Goal: Transaction & Acquisition: Purchase product/service

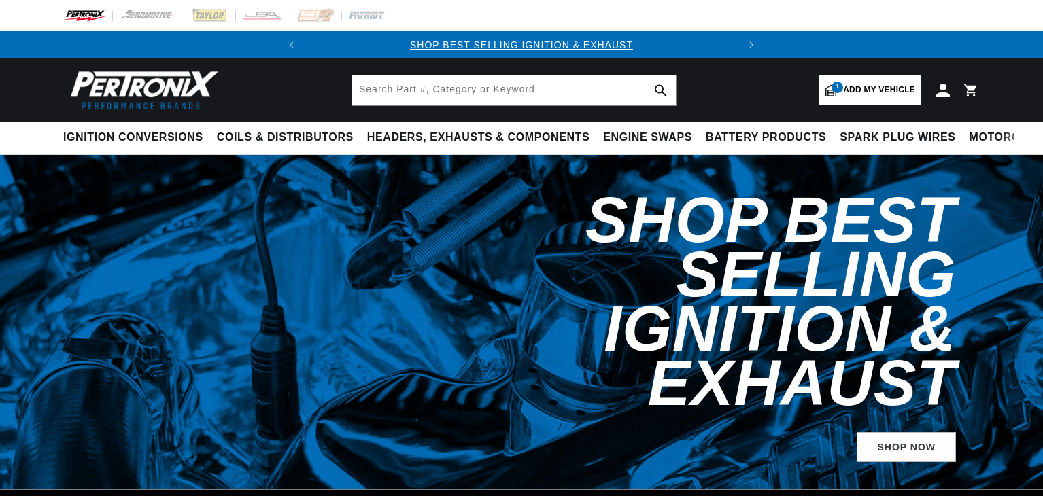
select select "1967"
select select "Ford"
select select "Mustang"
select select "289cid-4.7L"
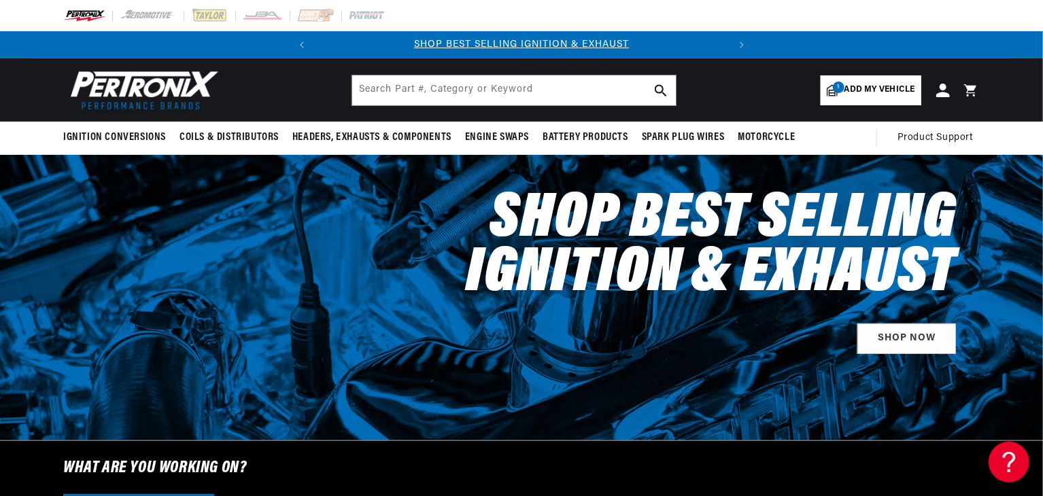
click at [857, 90] on span "Add my vehicle" at bounding box center [880, 90] width 71 height 13
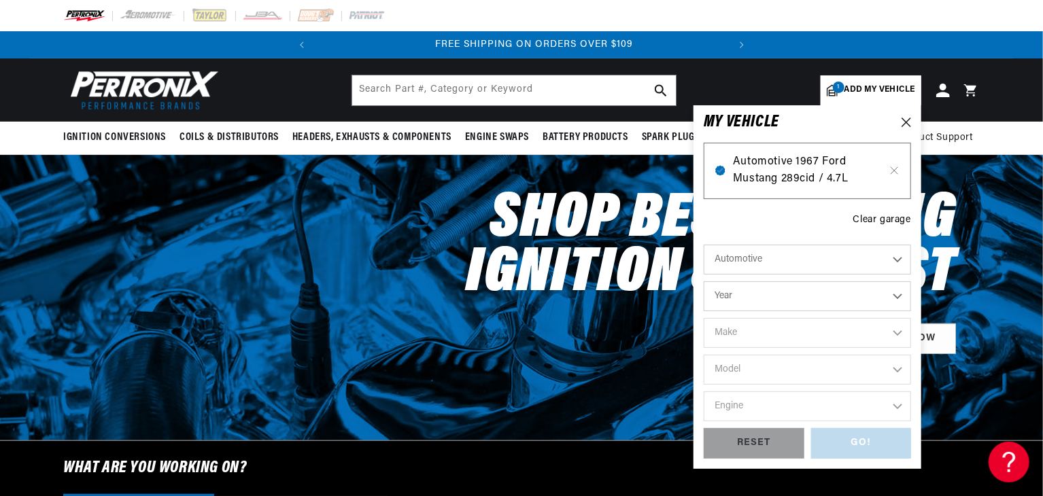
scroll to position [0, 412]
click at [818, 172] on span "Automotive 1967 Ford Mustang 289cid / 4.7L" at bounding box center [807, 171] width 149 height 35
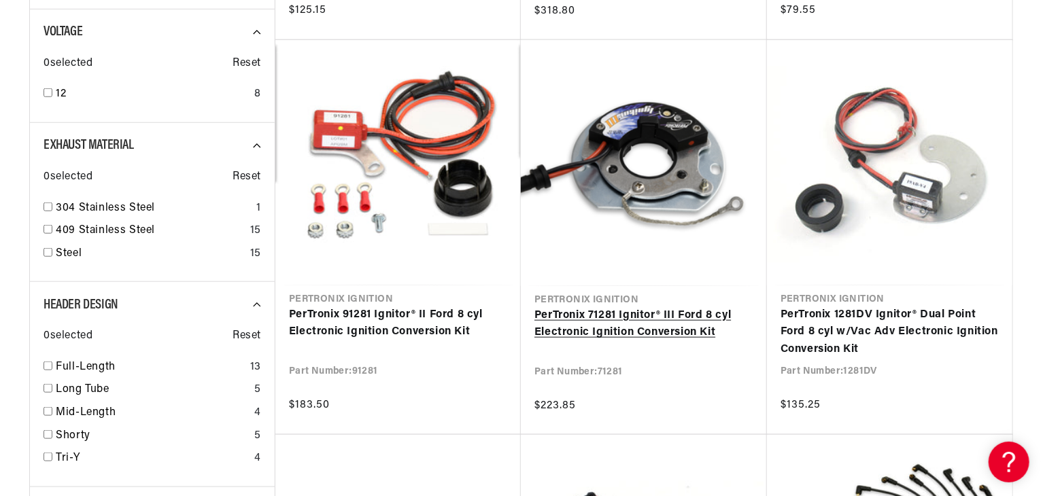
scroll to position [0, 412]
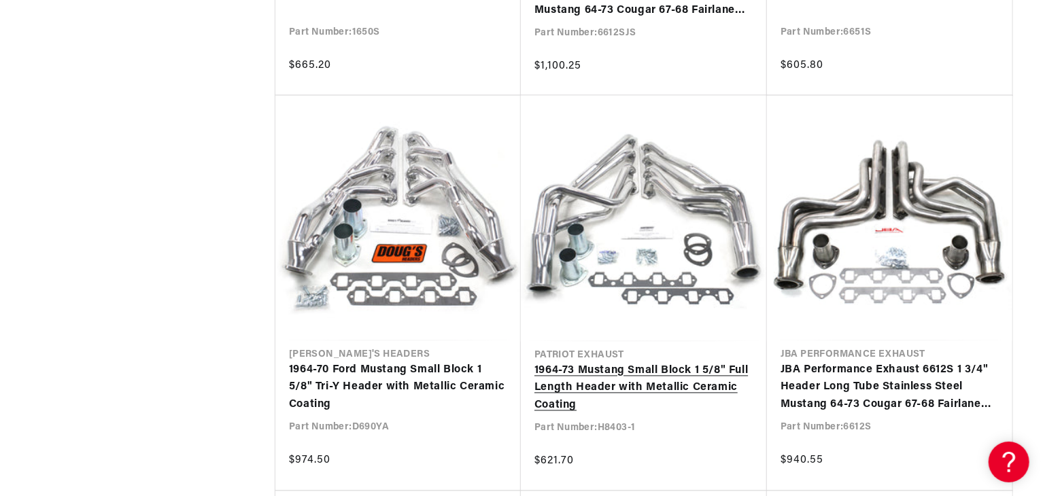
scroll to position [0, 412]
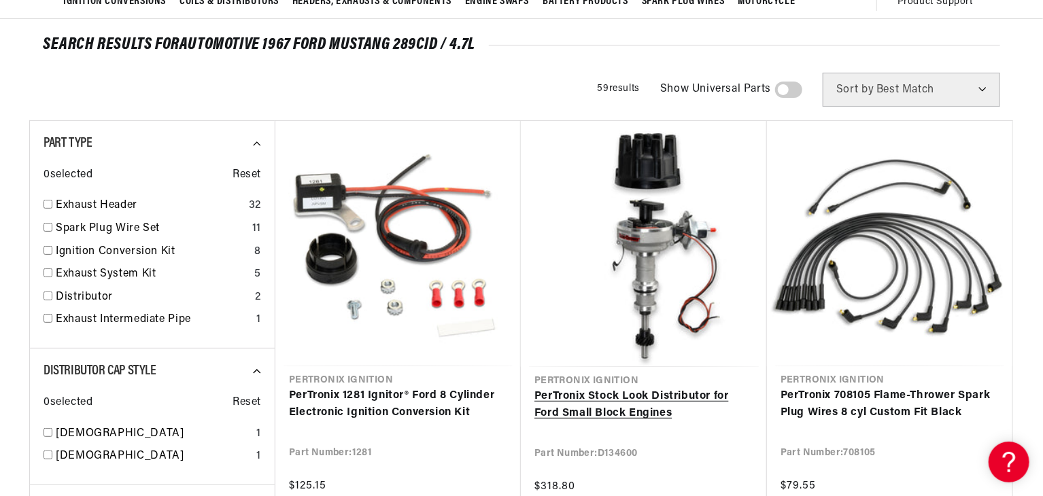
scroll to position [0, 412]
click at [624, 395] on link "PerTronix Stock Look Distributor for Ford Small Block Engines" at bounding box center [644, 405] width 219 height 35
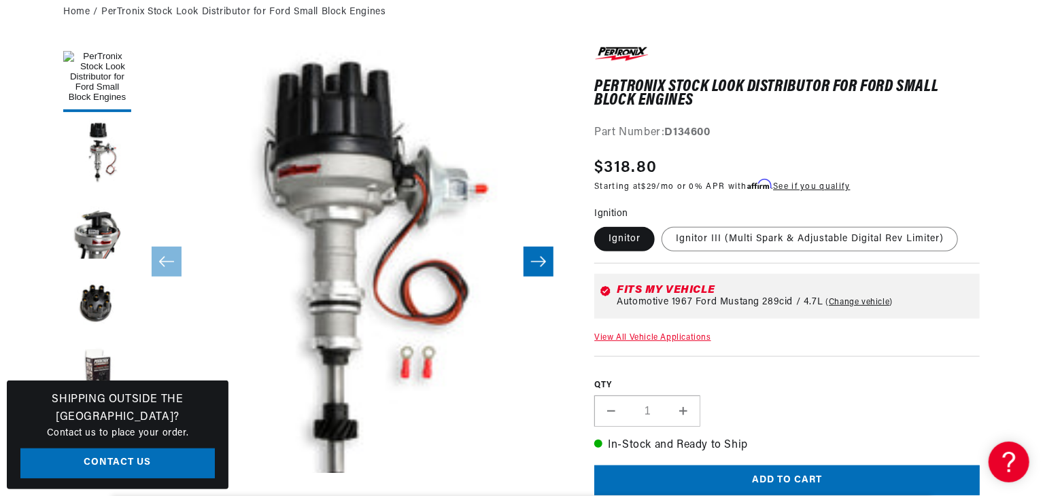
scroll to position [204, 0]
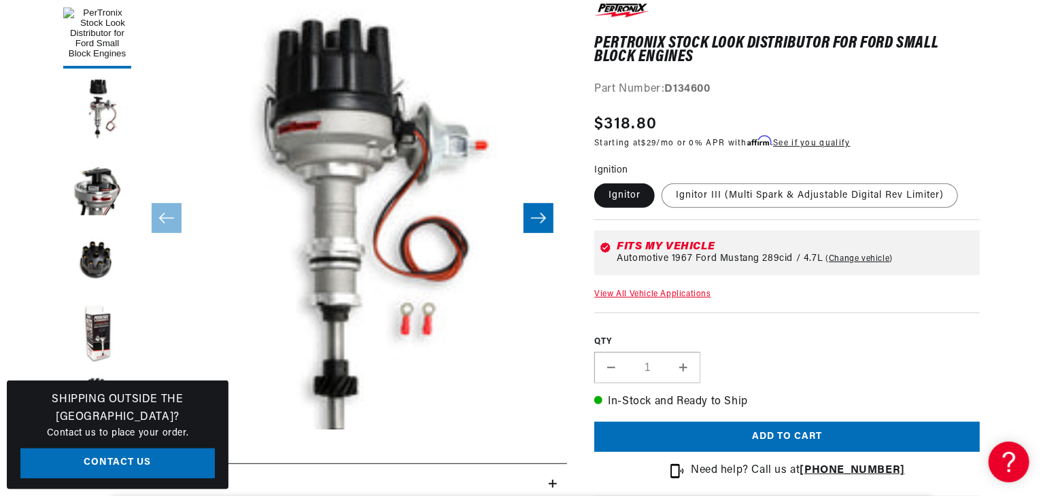
click at [860, 255] on link "Change vehicle" at bounding box center [859, 259] width 67 height 11
select select "1967"
select select "Ford"
select select "Mustang"
select select "289cid-4.7L"
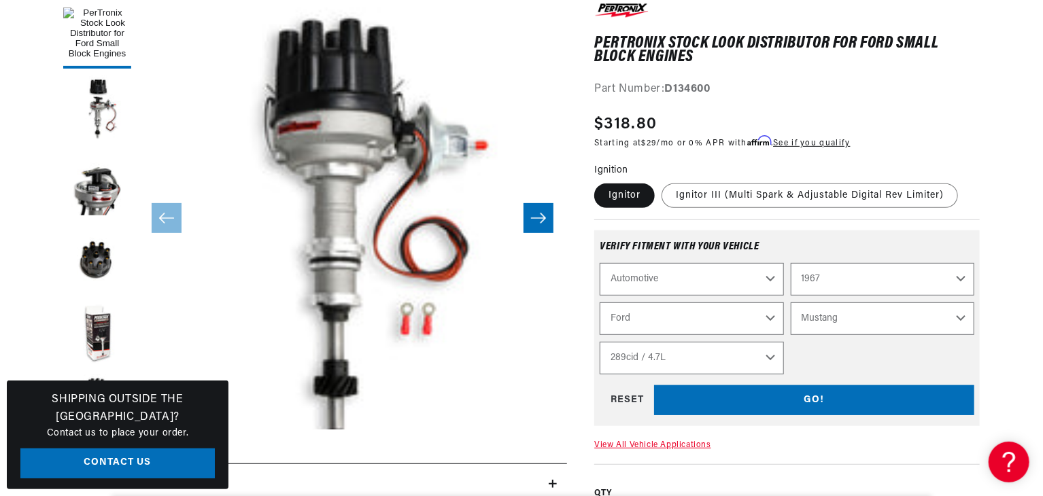
scroll to position [0, 412]
click at [895, 284] on select "2026 2025 2024 2023 2022 2021 2020 2019 2018 2017 2016 2015 2014 2013 2012 2011…" at bounding box center [883, 279] width 184 height 33
click at [791, 263] on select "2026 2025 2024 2023 2022 2021 2020 2019 2018 2017 2016 2015 2014 2013 2012 2011…" at bounding box center [883, 279] width 184 height 33
select select "1967"
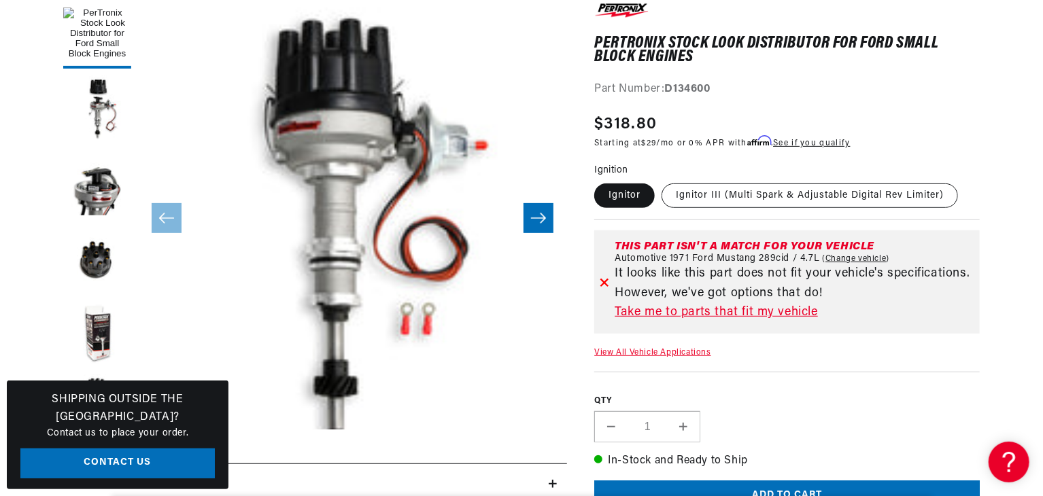
scroll to position [0, 0]
click at [681, 314] on link "Take me to parts that fit my vehicle" at bounding box center [795, 313] width 360 height 20
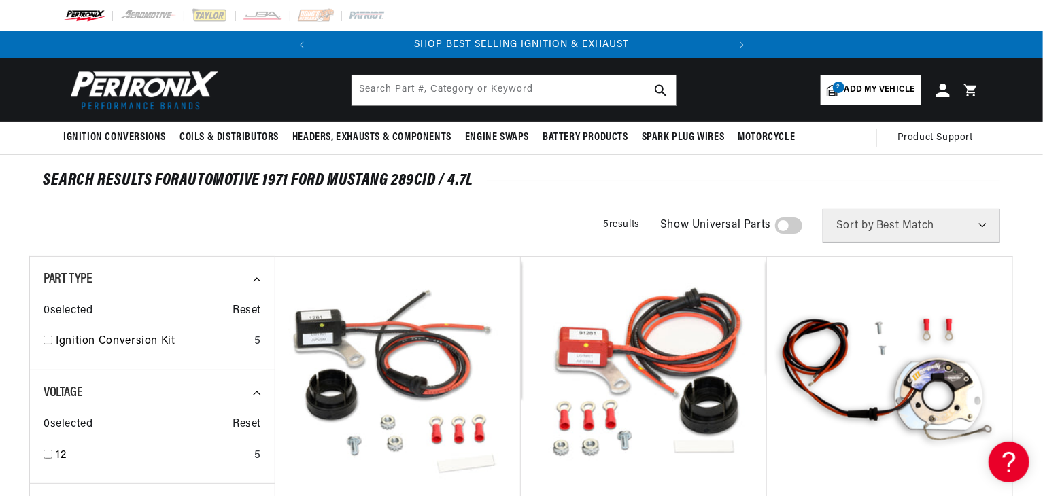
click at [864, 86] on span "Add my vehicle" at bounding box center [880, 90] width 71 height 13
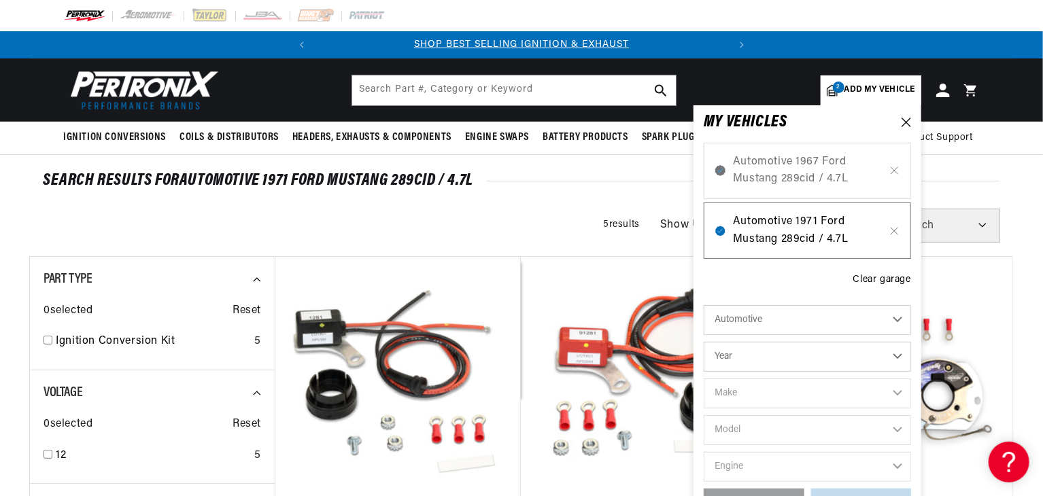
click at [800, 231] on span "Automotive 1971 Ford Mustang 289cid / 4.7L" at bounding box center [807, 231] width 149 height 35
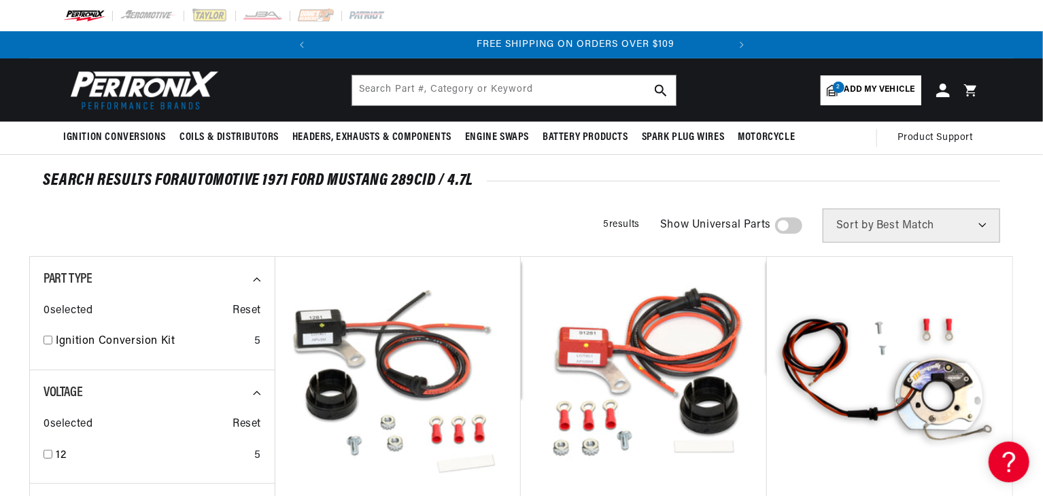
scroll to position [0, 412]
click at [874, 90] on span "Add my vehicle" at bounding box center [880, 90] width 71 height 13
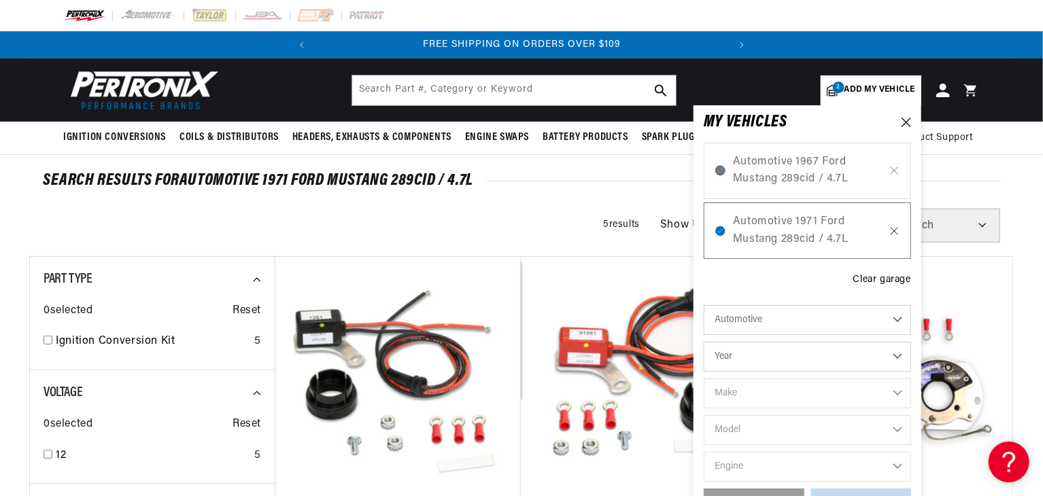
click at [898, 233] on icon at bounding box center [895, 231] width 7 height 7
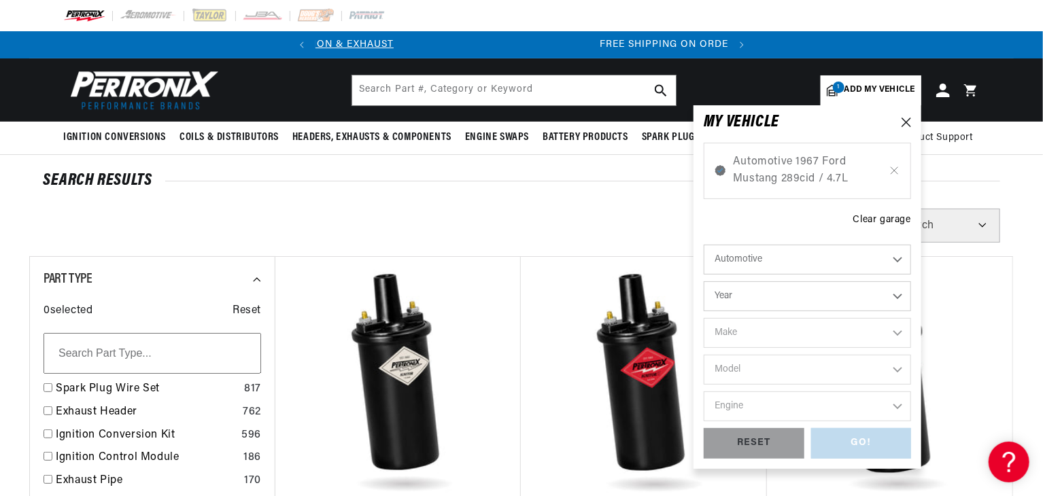
click at [800, 265] on select "Automotive Agricultural Industrial Marine Motorcycle" at bounding box center [807, 260] width 207 height 30
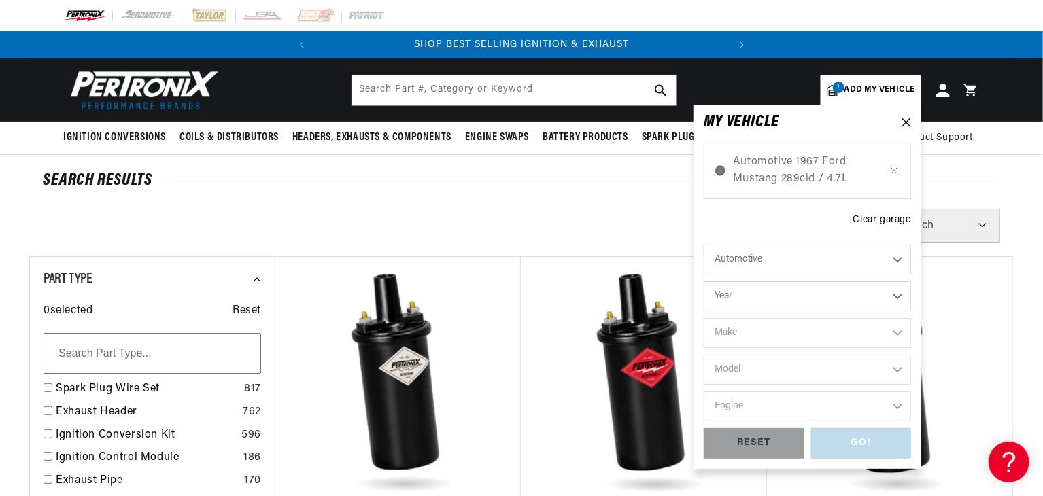
click at [800, 265] on select "Automotive Agricultural Industrial Marine Motorcycle" at bounding box center [807, 260] width 207 height 30
click at [809, 299] on select "Year 2026 2025 2024 2023 2022 2021 2020 2019 2018 2017 2016 2015 2014 2013 2012…" at bounding box center [807, 297] width 207 height 30
select select "1971"
click at [704, 282] on select "Year 2026 2025 2024 2023 2022 2021 2020 2019 2018 2017 2016 2015 2014 2013 2012…" at bounding box center [807, 297] width 207 height 30
select select "1971"
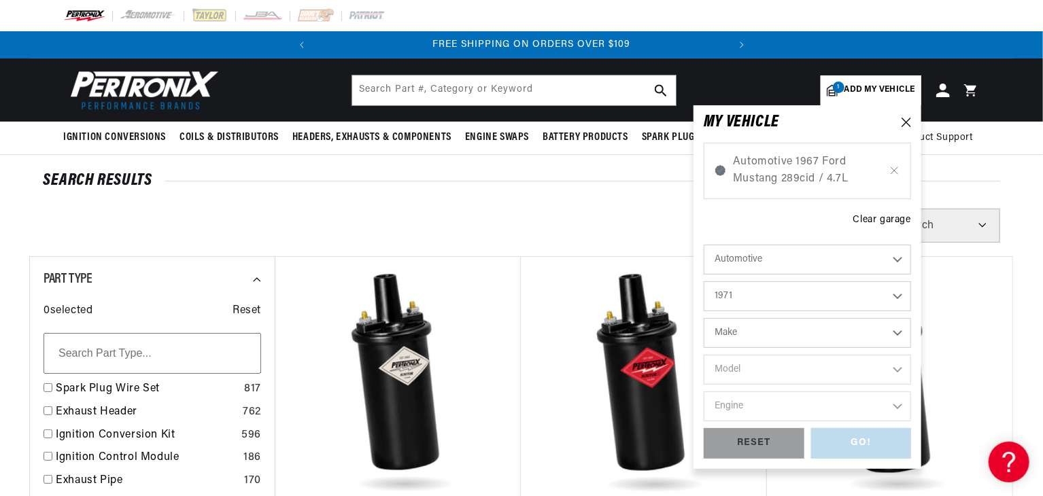
scroll to position [0, 412]
click at [778, 333] on select "Make Alfa Romeo American Motors Aston Martin Audi Austin Avanti BMW Buick Cadil…" at bounding box center [807, 333] width 207 height 30
select select "Ford"
click at [704, 318] on select "Make Alfa Romeo American Motors Aston Martin Audi Austin Avanti BMW Buick Cadil…" at bounding box center [807, 333] width 207 height 30
select select "Ford"
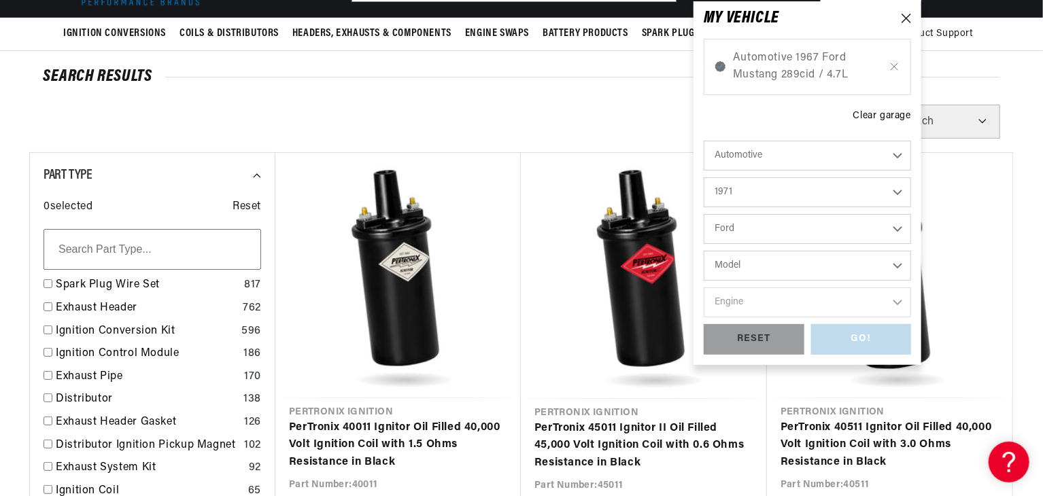
scroll to position [136, 0]
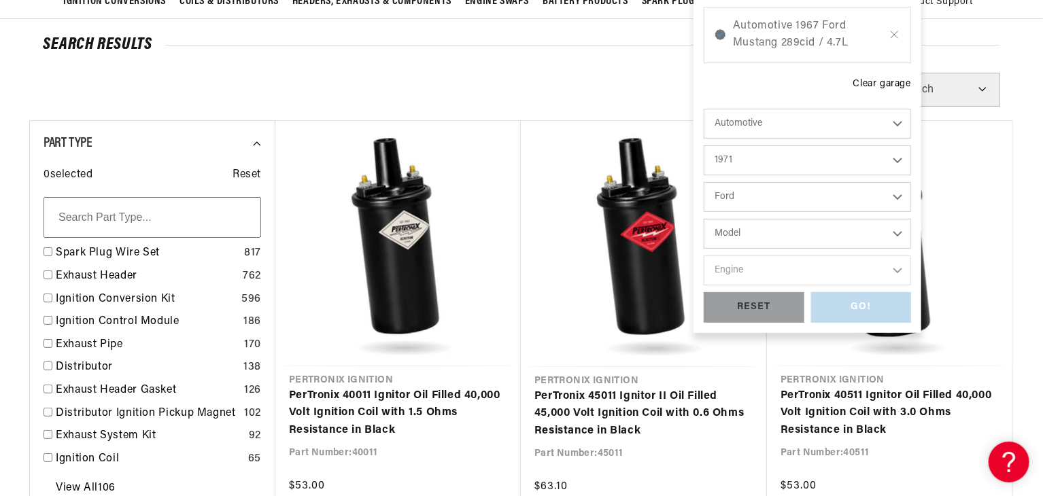
click at [758, 230] on select "Model Bronco Country Sedan Country Squire Custom Custom 500 E-100 Econoline E-2…" at bounding box center [807, 234] width 207 height 30
select select "Mustang"
click at [704, 219] on select "Model Bronco Country Sedan Country Squire Custom Custom 500 E-100 Econoline E-2…" at bounding box center [807, 234] width 207 height 30
select select "Mustang"
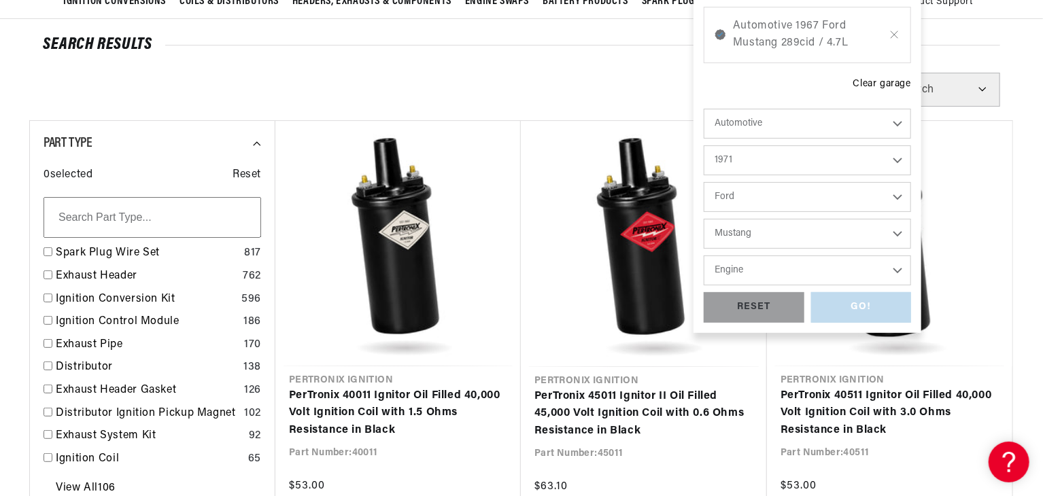
click at [750, 270] on select "Engine 200cid / 3.3L 250cid / 4.1L 289cid / 4.7L 302cid / 5.0L 351cid / 5.8L 35…" at bounding box center [807, 271] width 207 height 30
select select "351W"
click at [704, 256] on select "Engine 200cid / 3.3L 250cid / 4.1L 289cid / 4.7L 302cid / 5.0L 351cid / 5.8L 35…" at bounding box center [807, 271] width 207 height 30
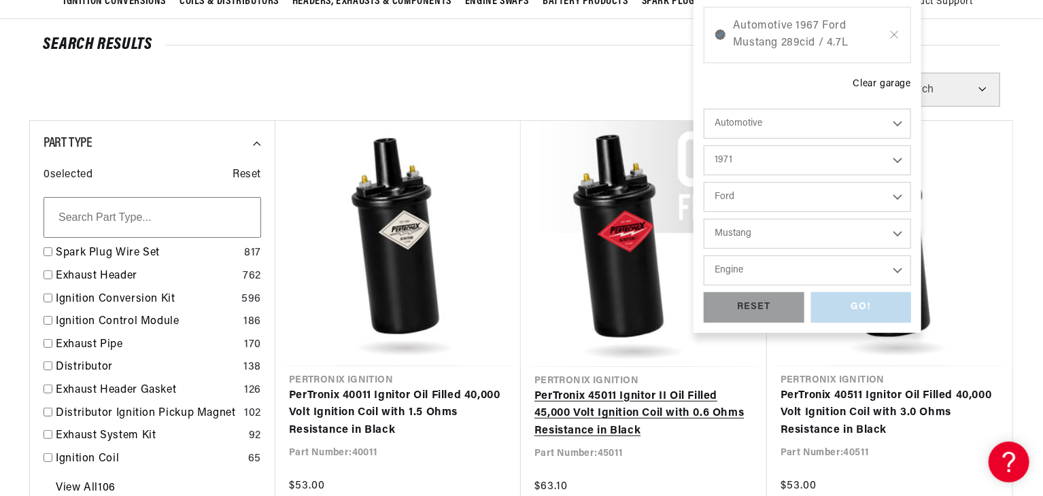
select select "351W"
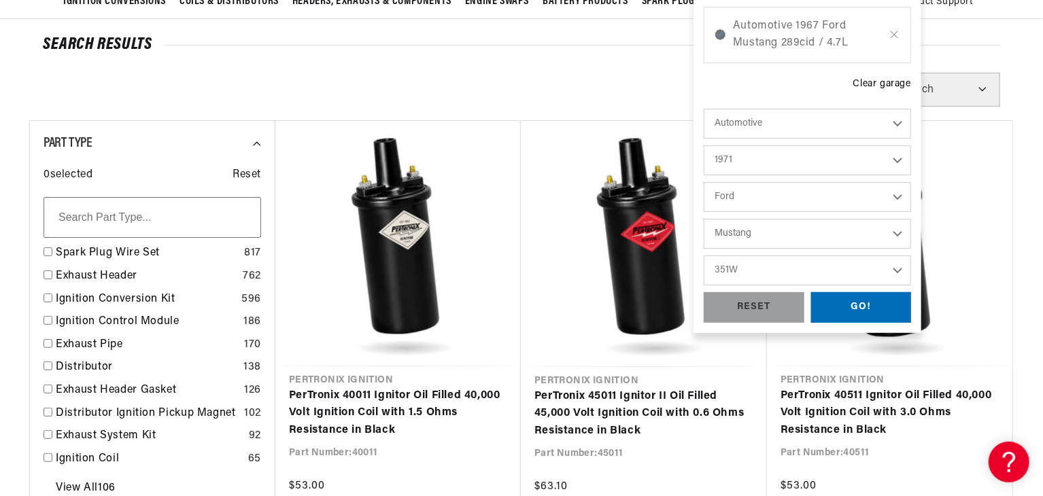
scroll to position [0, 412]
click at [864, 307] on div "GO!" at bounding box center [861, 307] width 101 height 31
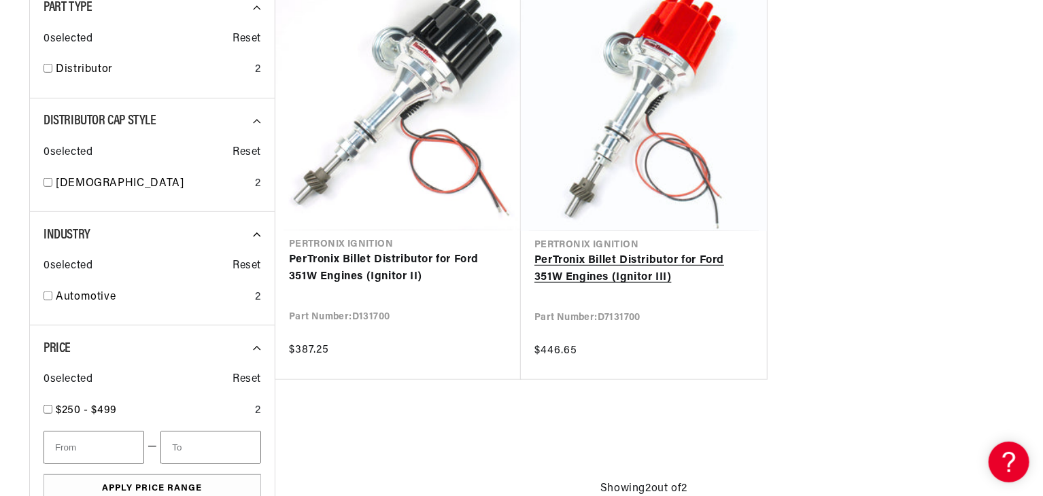
scroll to position [0, 412]
click at [618, 258] on link "PerTronix Billet Distributor for Ford 351W Engines (Ignitor III)" at bounding box center [644, 269] width 219 height 35
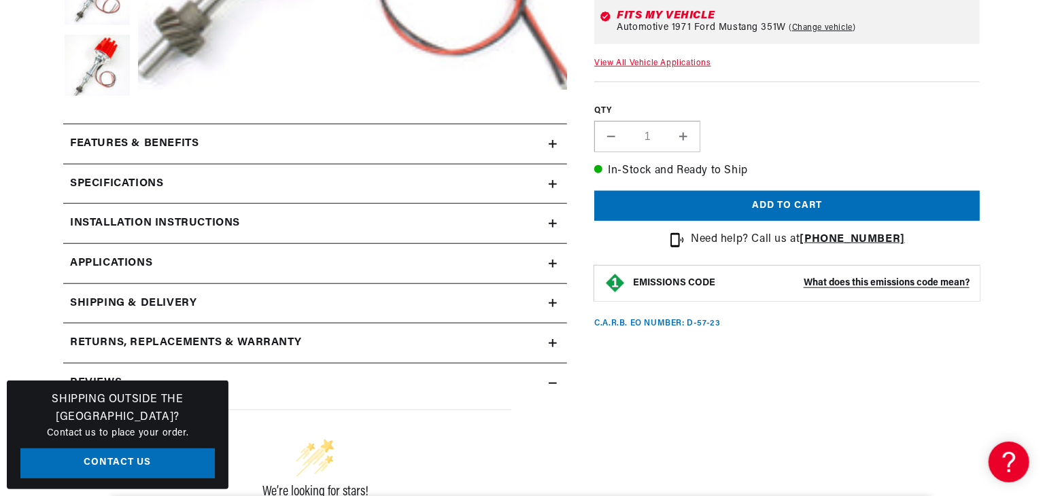
click at [555, 184] on icon at bounding box center [553, 184] width 8 height 0
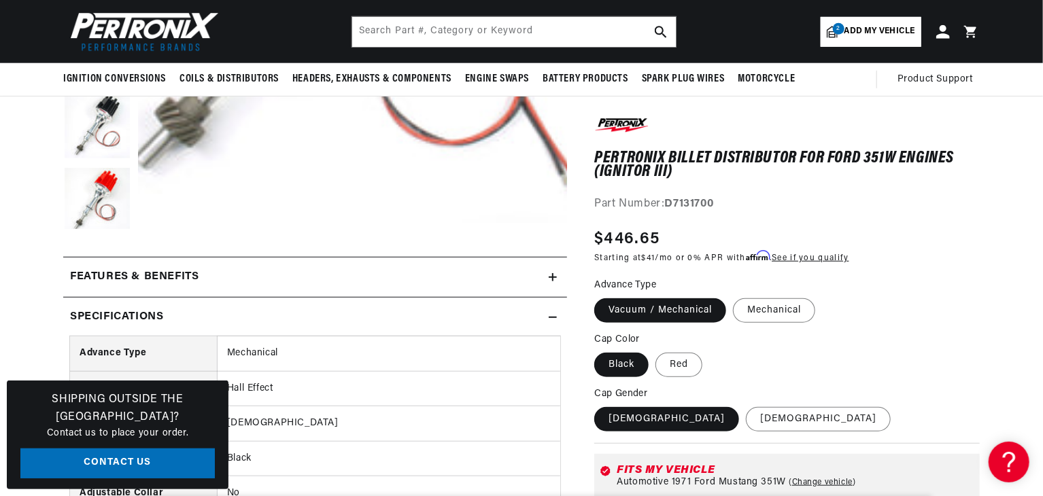
scroll to position [408, 0]
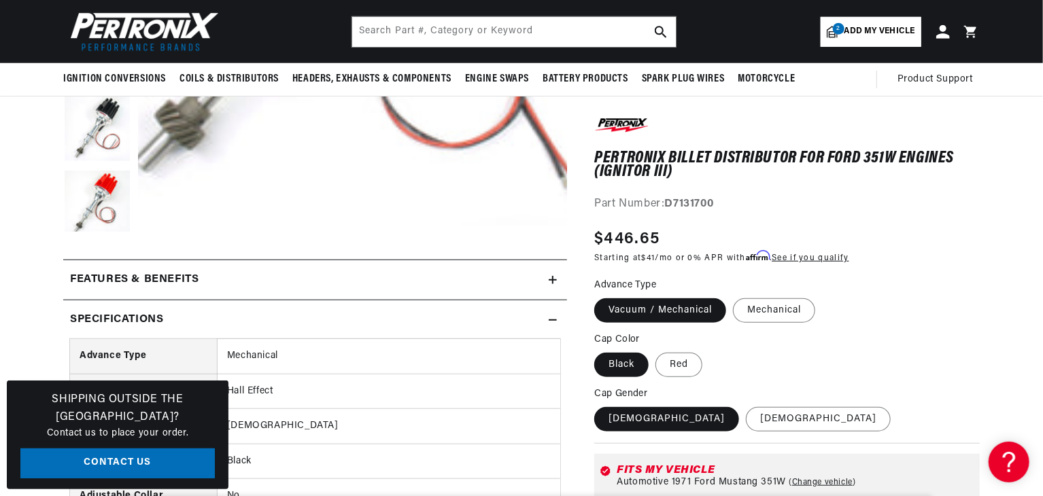
click at [558, 322] on summary "Specifications" at bounding box center [315, 320] width 504 height 39
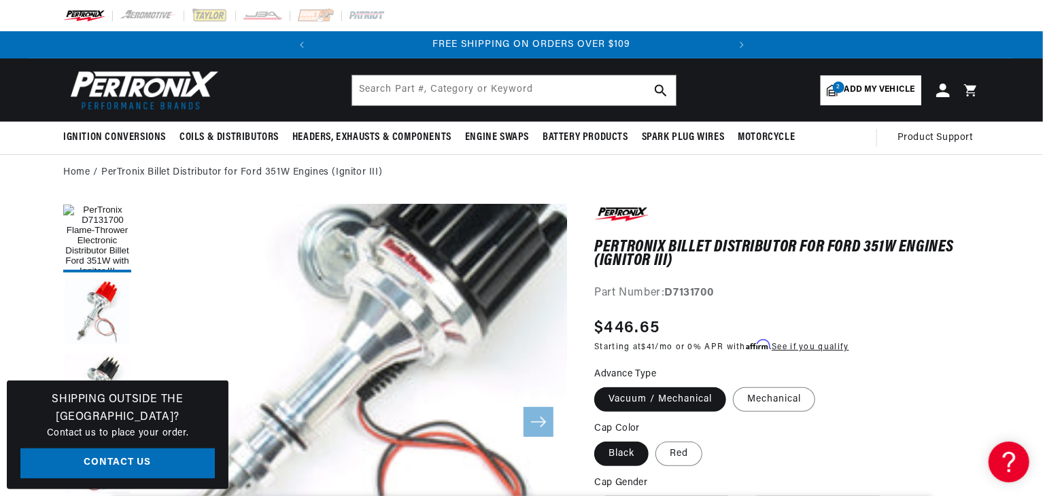
scroll to position [0, 412]
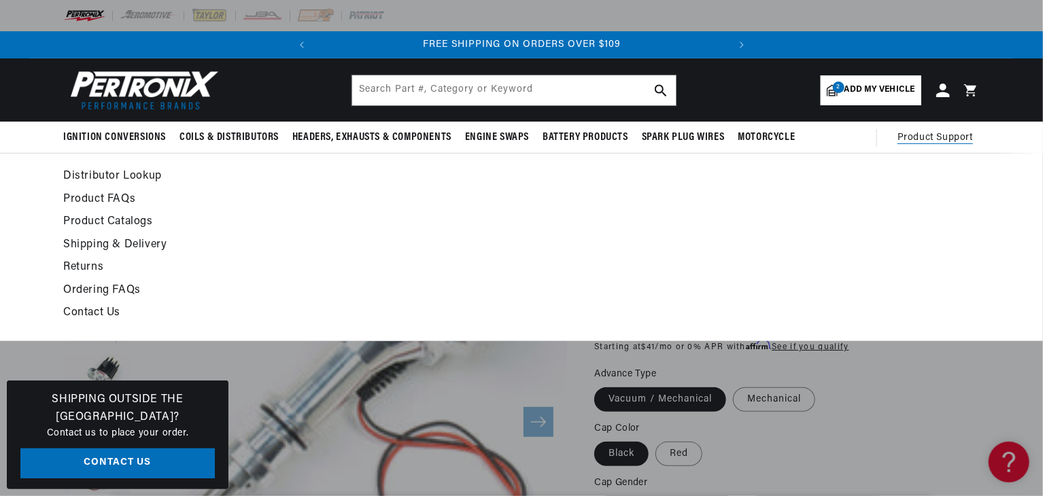
click at [941, 137] on span "Product Support" at bounding box center [935, 138] width 75 height 15
click at [79, 308] on link "Contact Us" at bounding box center [397, 313] width 668 height 19
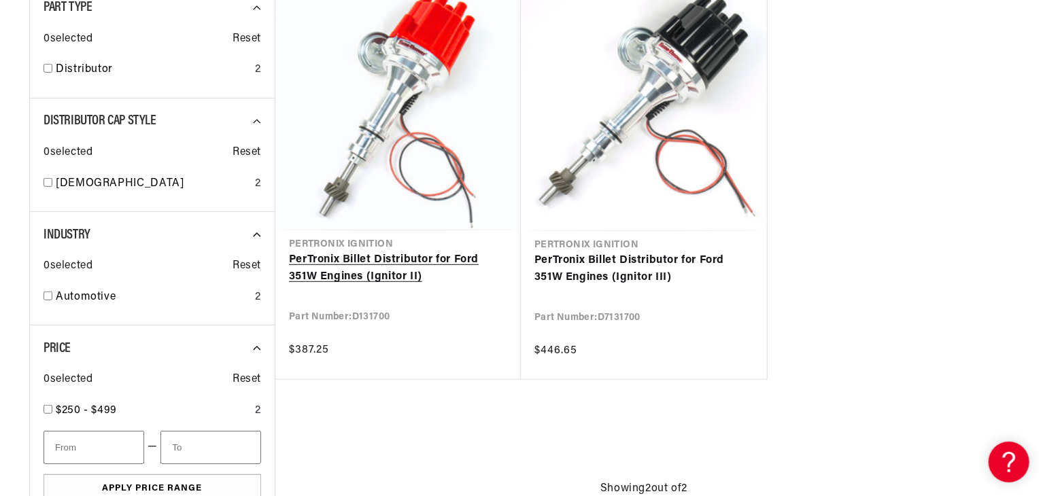
click at [350, 258] on link "PerTronix Billet Distributor for Ford 351W Engines (Ignitor II)" at bounding box center [398, 269] width 218 height 35
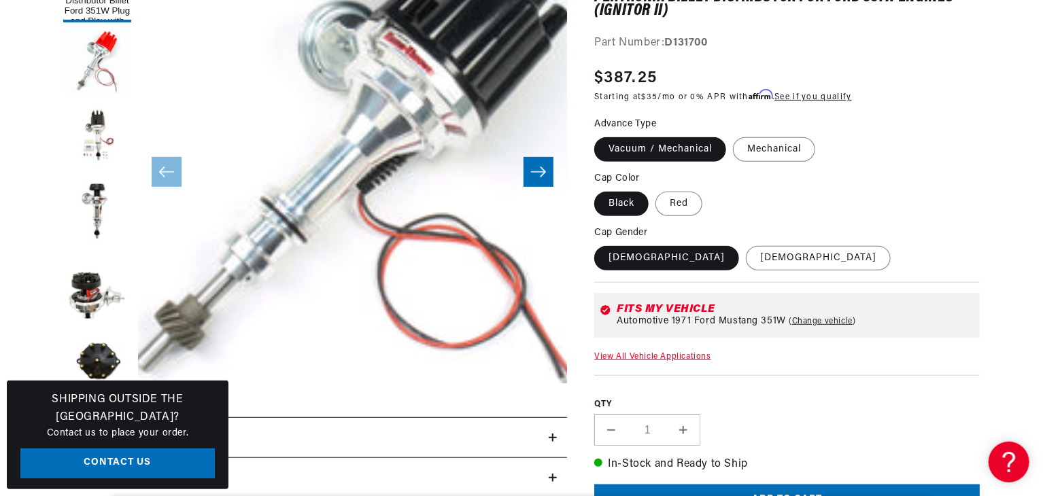
scroll to position [272, 0]
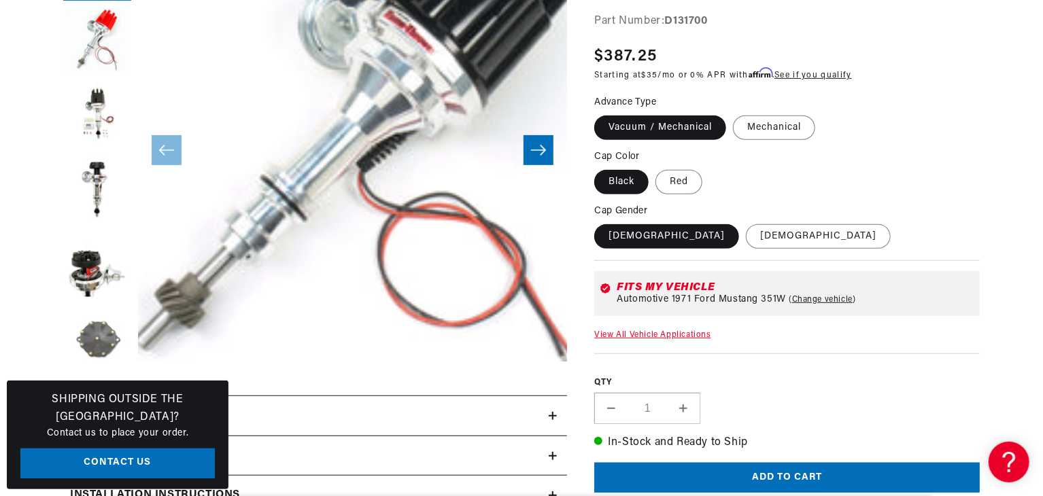
click at [99, 348] on button "Load image 6 in gallery view" at bounding box center [97, 341] width 68 height 68
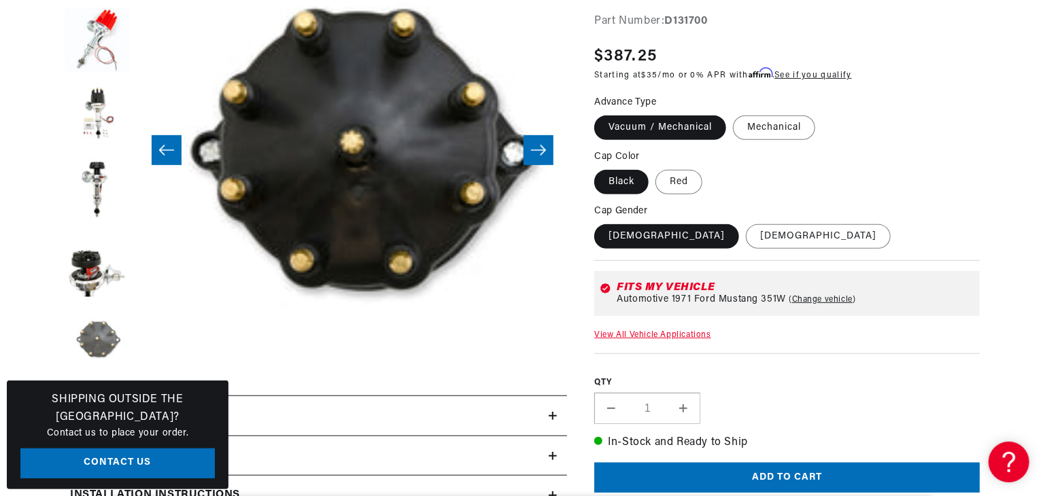
scroll to position [0, 0]
click at [85, 277] on button "Load image 5 in gallery view" at bounding box center [97, 266] width 68 height 68
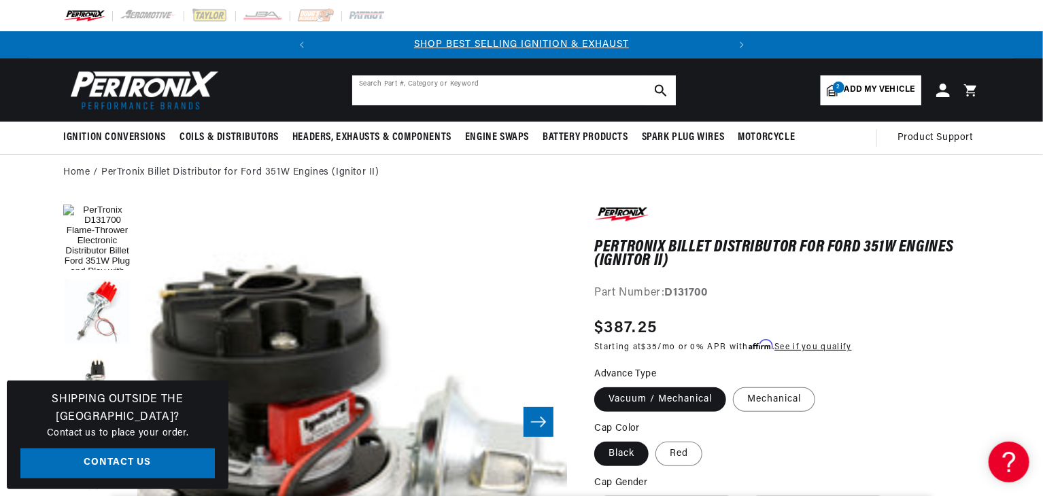
click at [418, 88] on input "text" at bounding box center [514, 90] width 324 height 30
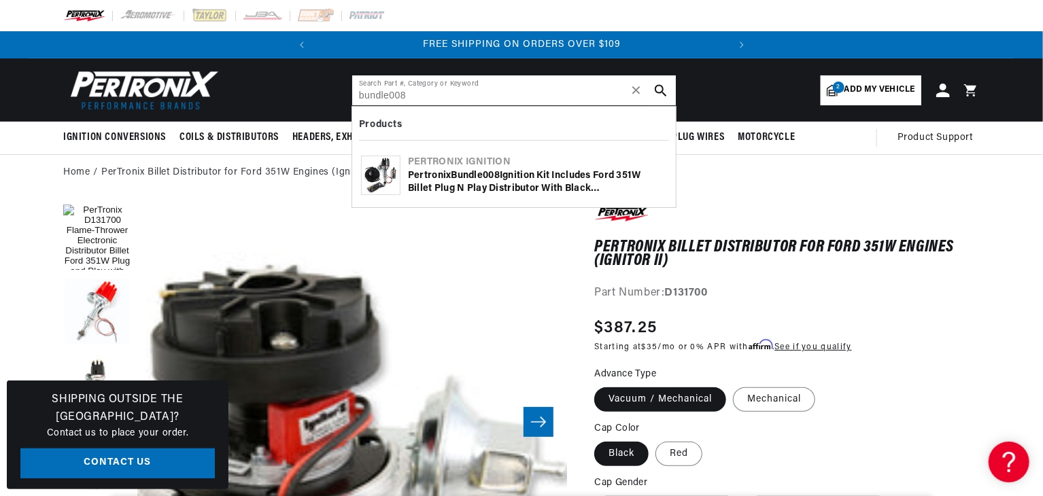
scroll to position [0, 54]
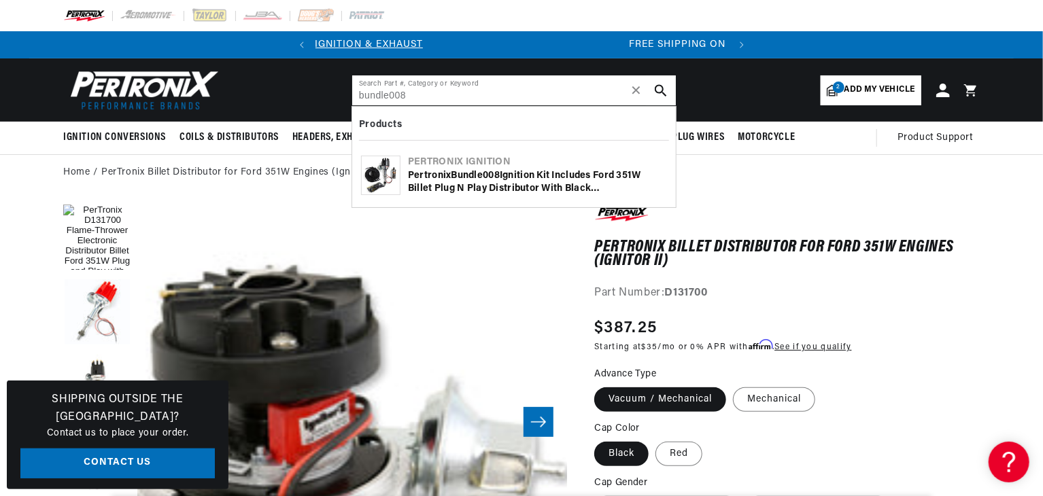
type input "bundle008"
click at [486, 181] on div "Pertronix Bundle008 Ignition Kit includes Ford 351W Billet Plug n Play Distribu…" at bounding box center [537, 182] width 259 height 27
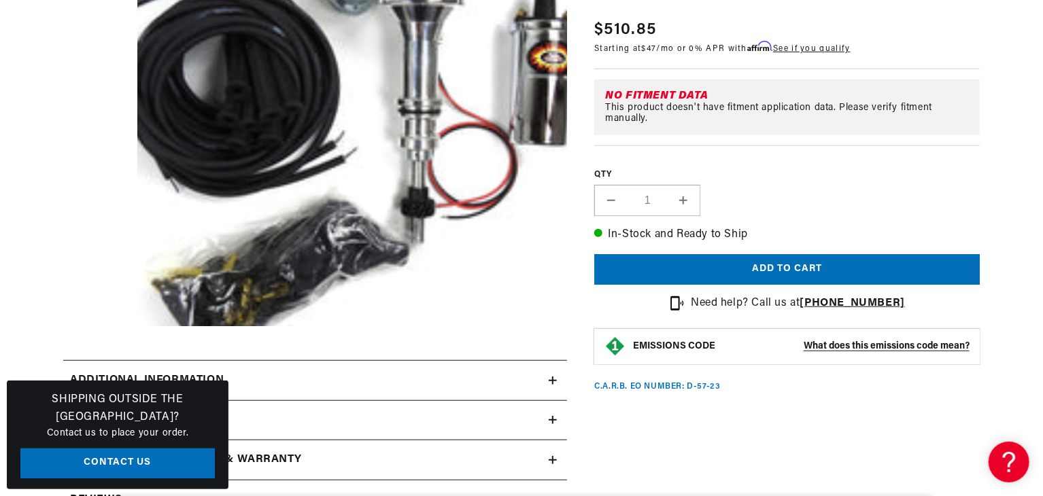
scroll to position [0, 412]
